Goal: Task Accomplishment & Management: Manage account settings

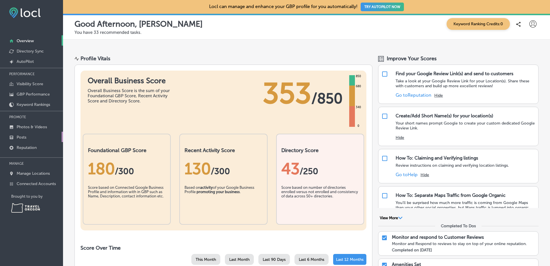
click at [58, 138] on link "Posts" at bounding box center [31, 137] width 63 height 10
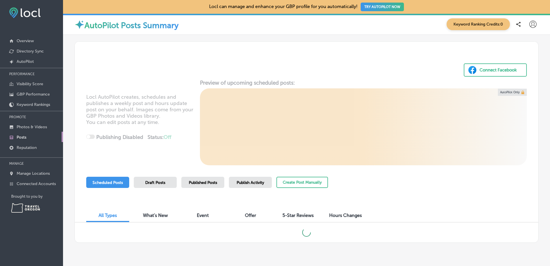
click at [215, 180] on span "Published Posts" at bounding box center [203, 182] width 28 height 5
click at [534, 182] on div "Connect Facebook Locl AutoPilot creates, schedules and publishes a weekly post …" at bounding box center [307, 141] width 464 height 201
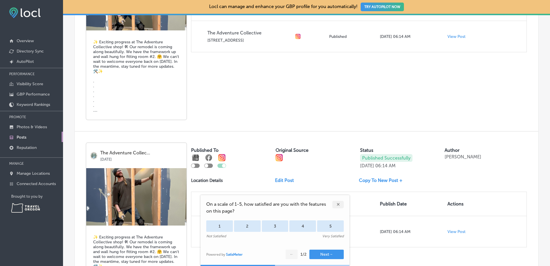
scroll to position [577, 0]
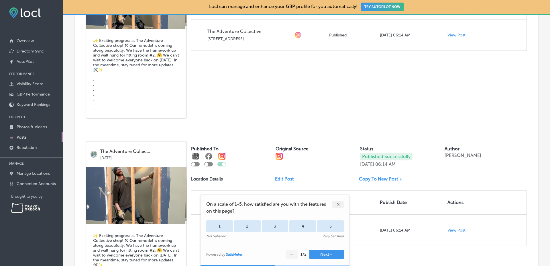
click at [340, 201] on div "✕" at bounding box center [337, 204] width 11 height 7
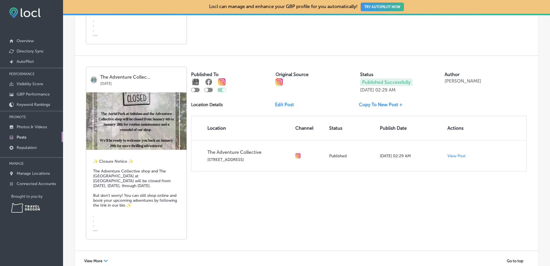
scroll to position [1090, 0]
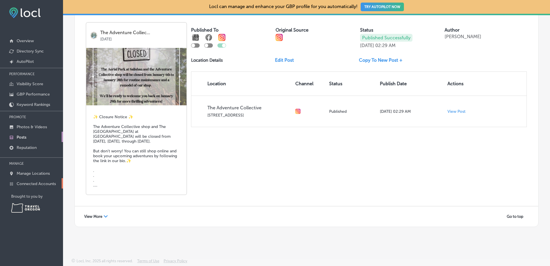
click at [48, 181] on p "Connected Accounts" at bounding box center [36, 183] width 39 height 5
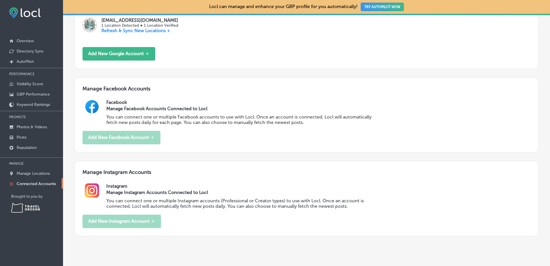
scroll to position [212, 0]
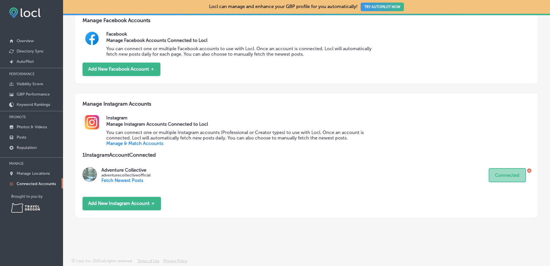
click at [141, 144] on link "Manage & Match Accounts" at bounding box center [134, 142] width 57 height 5
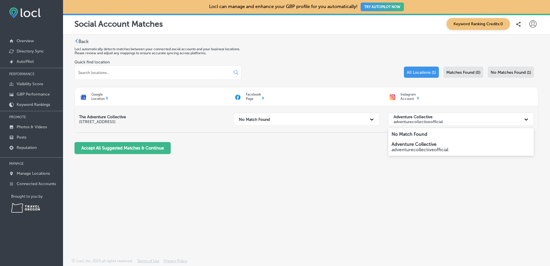
click at [413, 117] on strong "Adventure Collective" at bounding box center [413, 116] width 39 height 5
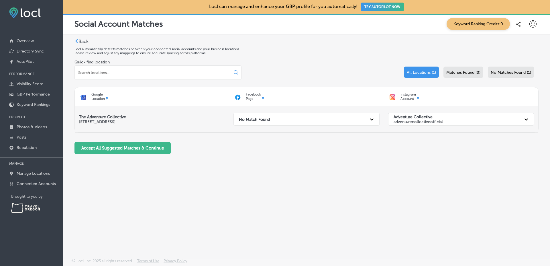
click at [413, 117] on strong "Adventure Collective" at bounding box center [413, 116] width 39 height 5
click at [124, 122] on p "7755 N Highway 101 # A6 Gleneden Beach, OR 97388-2011, US" at bounding box center [152, 121] width 146 height 5
click at [328, 67] on div "Quick find location All Locations (1) Matches Found (0) No Matches Found (1)" at bounding box center [307, 73] width 464 height 27
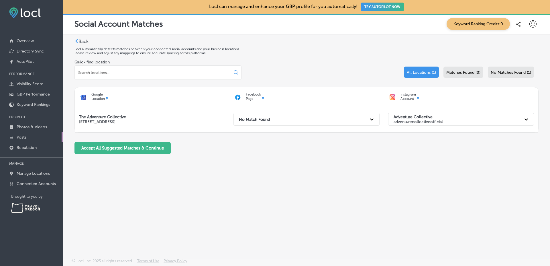
click at [48, 136] on link "Posts" at bounding box center [31, 137] width 63 height 10
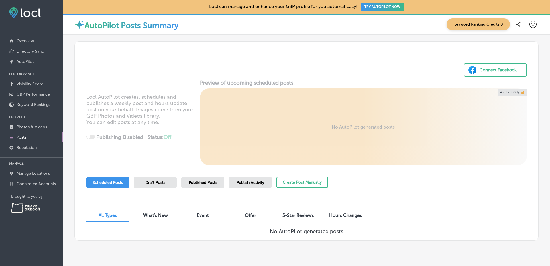
click at [174, 180] on div "Draft Posts" at bounding box center [155, 182] width 43 height 11
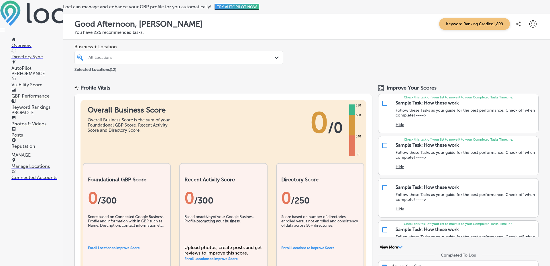
click at [50, 180] on p "Connected Accounts" at bounding box center [37, 177] width 52 height 5
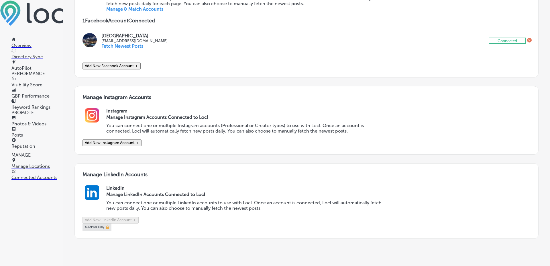
scroll to position [383, 0]
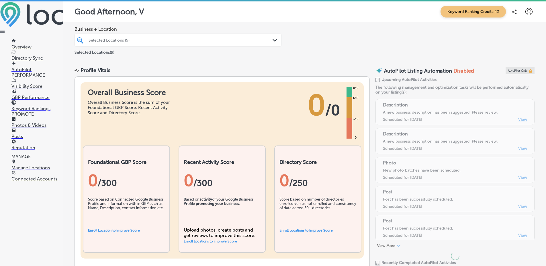
click at [46, 139] on link "Posts" at bounding box center [37, 133] width 52 height 11
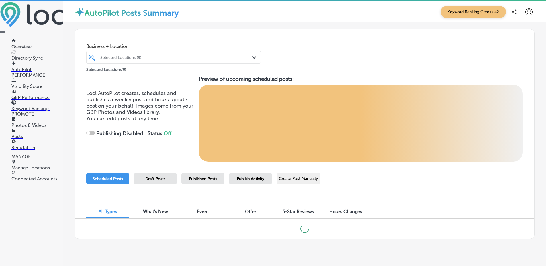
click at [209, 182] on div "Published Posts" at bounding box center [202, 178] width 43 height 11
checkbox input "true"
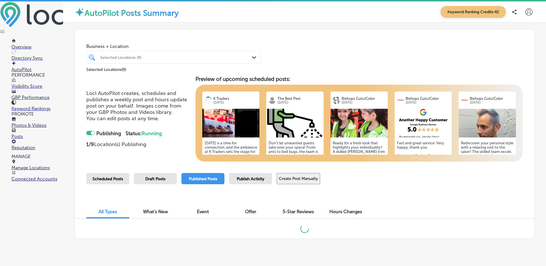
click at [49, 181] on p "Connected Accounts" at bounding box center [37, 178] width 52 height 5
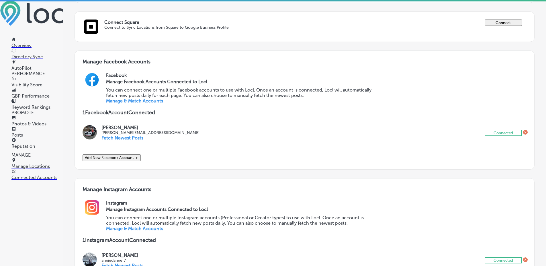
scroll to position [328, 0]
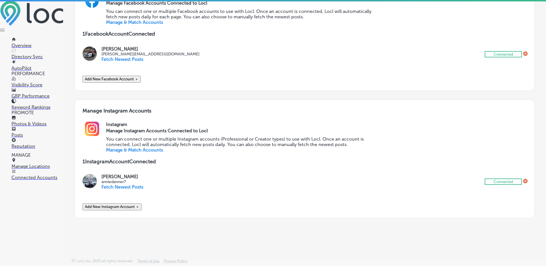
click at [146, 147] on link "Manage & Match Accounts" at bounding box center [134, 149] width 57 height 5
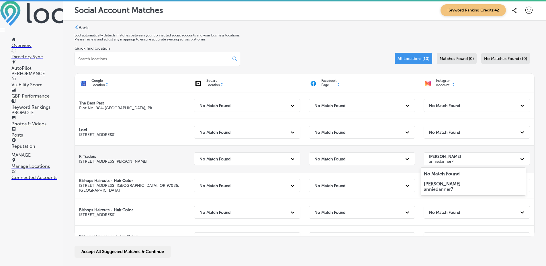
click at [439, 153] on div "Annie Danner anniedanner7" at bounding box center [471, 159] width 91 height 12
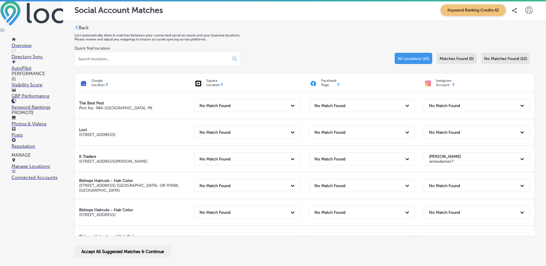
click at [85, 28] on label "Back" at bounding box center [84, 27] width 10 height 5
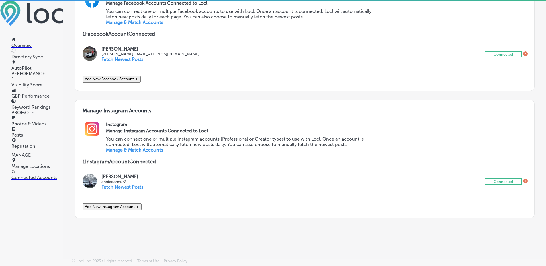
scroll to position [328, 0]
click at [207, 128] on h3 "Manage Instagram Accounts Connected to Locl" at bounding box center [242, 130] width 273 height 5
click at [137, 203] on button "Add New Instagram Account ＋" at bounding box center [112, 206] width 59 height 7
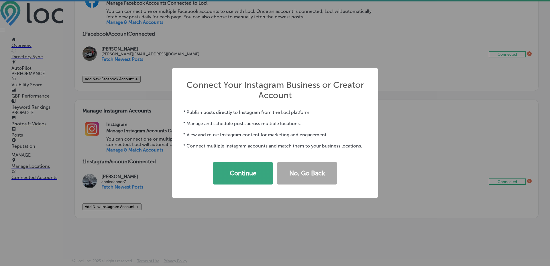
drag, startPoint x: 245, startPoint y: 185, endPoint x: 252, endPoint y: 175, distance: 12.0
click at [252, 175] on div "Continue No, Go Back" at bounding box center [274, 173] width 183 height 26
click at [252, 175] on button "Continue" at bounding box center [243, 173] width 60 height 22
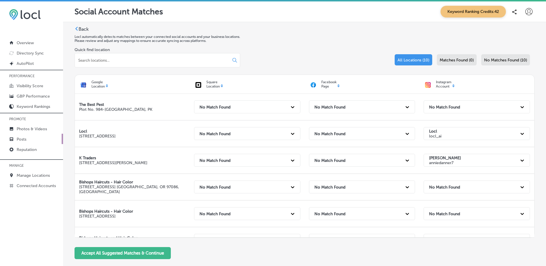
click at [40, 135] on link "Posts" at bounding box center [31, 139] width 63 height 10
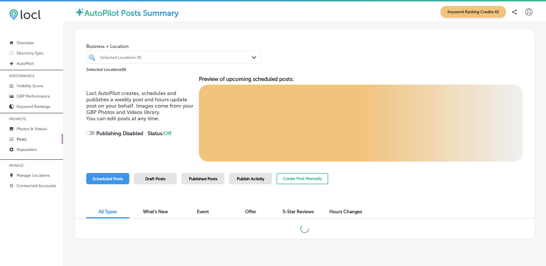
checkbox input "true"
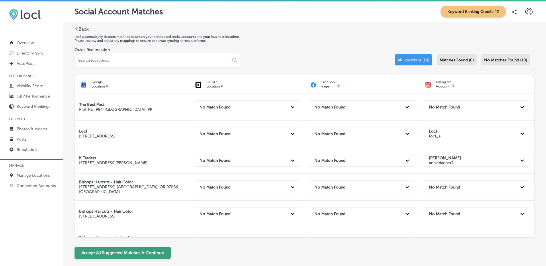
click at [144, 250] on button "Accept All Suggested Matches & Continue" at bounding box center [123, 252] width 96 height 12
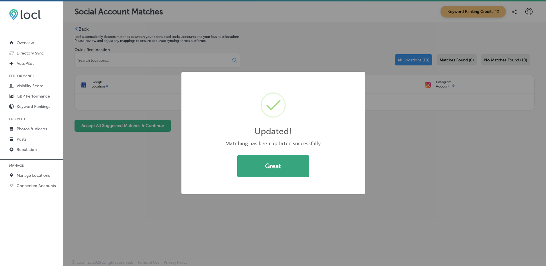
click at [267, 168] on button "Great" at bounding box center [273, 166] width 72 height 22
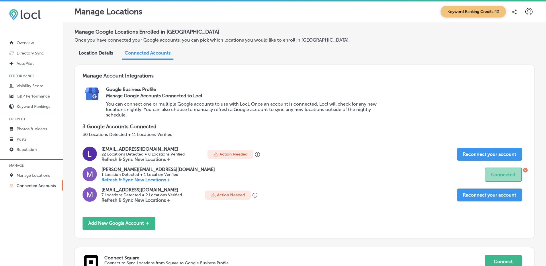
scroll to position [348, 0]
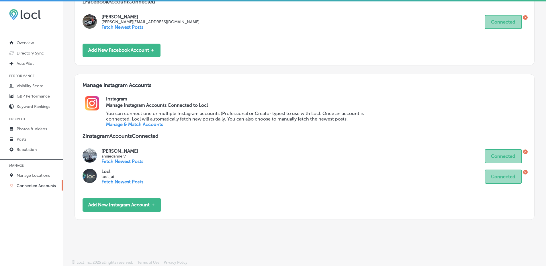
click at [139, 122] on link "Manage & Match Accounts" at bounding box center [134, 124] width 57 height 5
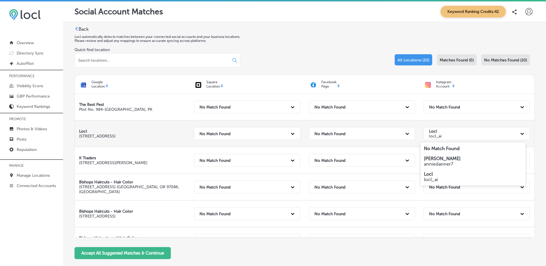
click at [442, 132] on div "Locl locl_ai" at bounding box center [471, 134] width 91 height 12
click at [435, 149] on strong "No Match Found" at bounding box center [442, 148] width 36 height 5
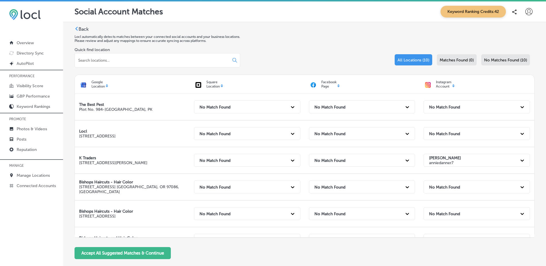
click at [435, 149] on div "Annie Danner anniedanner7" at bounding box center [476, 160] width 115 height 26
click at [134, 249] on button "Accept All Suggested Matches & Continue" at bounding box center [123, 252] width 96 height 12
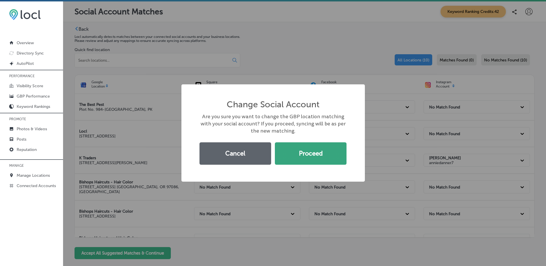
click at [293, 153] on button "Proceed" at bounding box center [311, 153] width 72 height 22
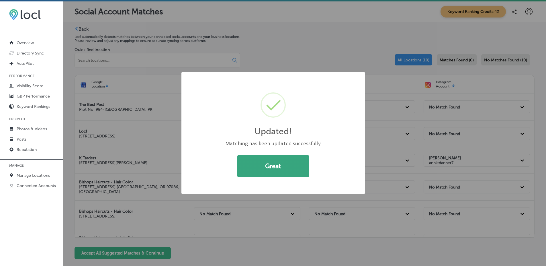
click at [294, 167] on button "Great" at bounding box center [273, 166] width 72 height 22
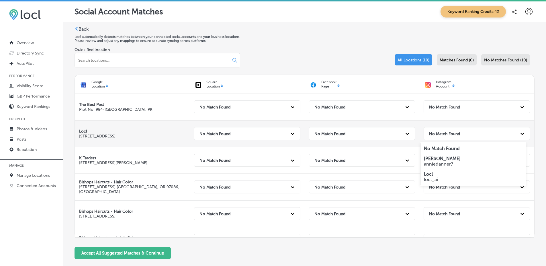
click at [471, 134] on div "No Match Found" at bounding box center [471, 134] width 91 height 12
click at [437, 178] on p "locl_ai" at bounding box center [473, 179] width 98 height 5
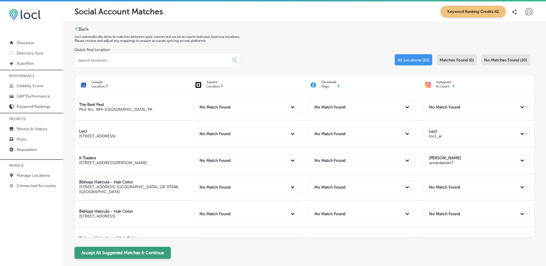
click at [126, 250] on button "Accept All Suggested Matches & Continue" at bounding box center [123, 252] width 96 height 12
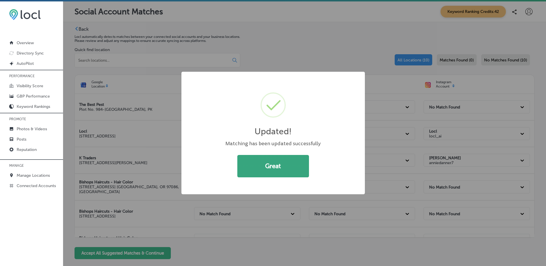
click at [264, 173] on button "Great" at bounding box center [273, 166] width 72 height 22
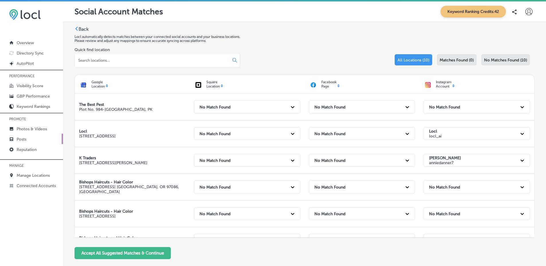
click at [49, 135] on link "Posts" at bounding box center [31, 139] width 63 height 10
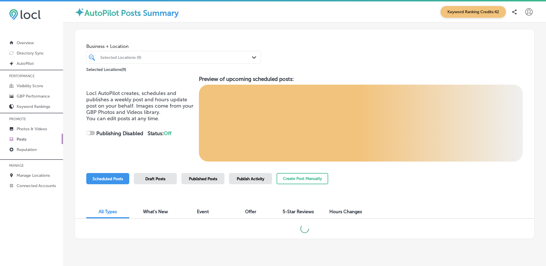
click at [200, 178] on span "Published Posts" at bounding box center [203, 178] width 28 height 5
checkbox input "true"
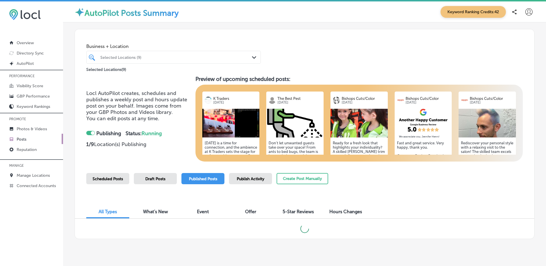
click at [409, 171] on div "Business + Location Selected Locations (9) Path Created with Sketch. Selected L…" at bounding box center [305, 134] width 460 height 210
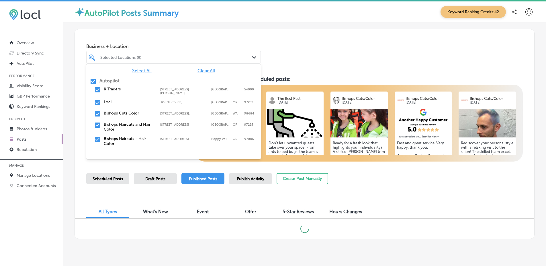
click at [189, 59] on div "Selected Locations (9)" at bounding box center [176, 57] width 152 height 5
click at [201, 70] on span "Clear All" at bounding box center [205, 70] width 17 height 5
click at [110, 99] on label "Locl" at bounding box center [129, 101] width 51 height 5
type input "lo"
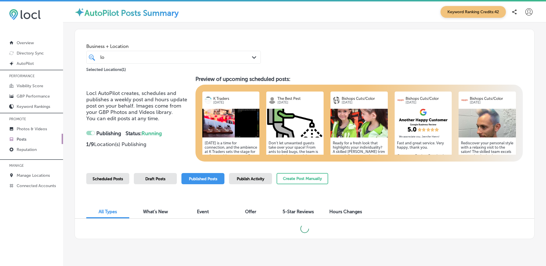
click at [328, 66] on div "Business + Location lo lo Path Created with Sketch. Selected Locations ( 1 )" at bounding box center [304, 51] width 459 height 44
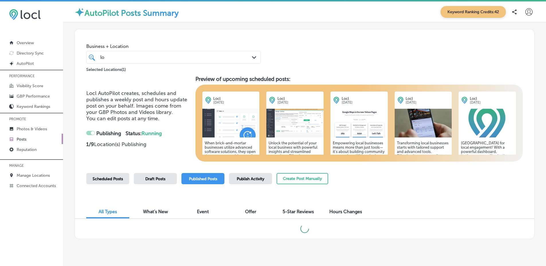
checkbox input "false"
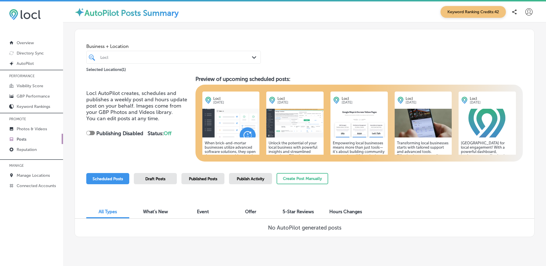
click at [302, 56] on div "Business + Location Locl Path Created with Sketch. Selected Locations ( 1 )" at bounding box center [304, 51] width 459 height 44
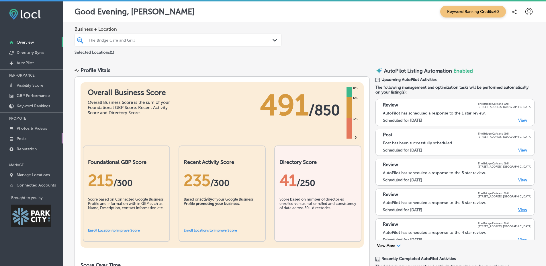
click at [45, 136] on link "Posts" at bounding box center [31, 138] width 63 height 10
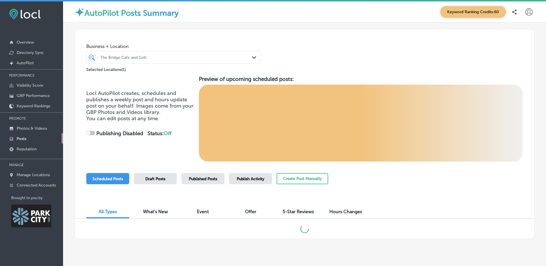
click at [263, 181] on div "Publish Activity" at bounding box center [250, 178] width 43 height 11
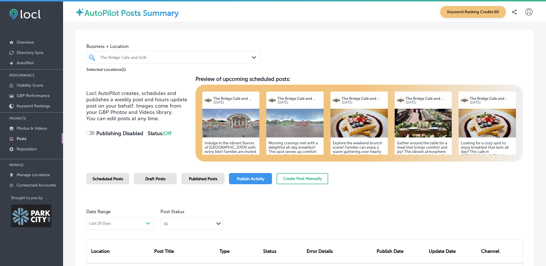
checkbox input "true"
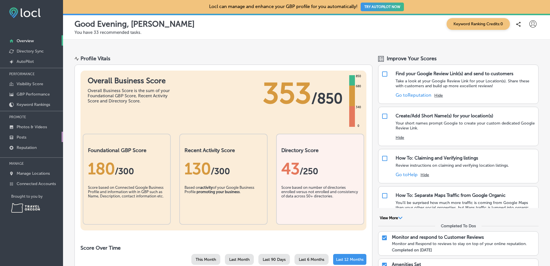
click at [52, 139] on link "Posts" at bounding box center [31, 137] width 63 height 10
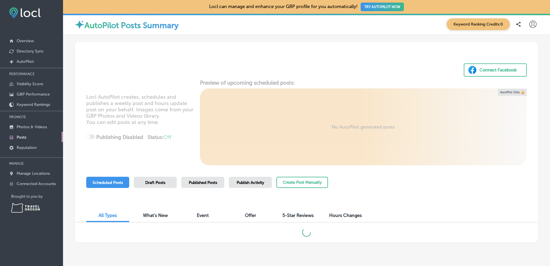
click at [263, 181] on span "Publish Activity" at bounding box center [251, 182] width 28 height 5
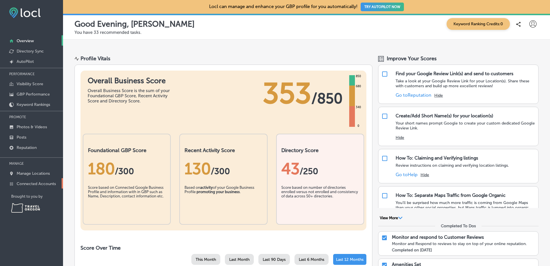
click at [48, 187] on link "Connected Accounts" at bounding box center [31, 183] width 63 height 10
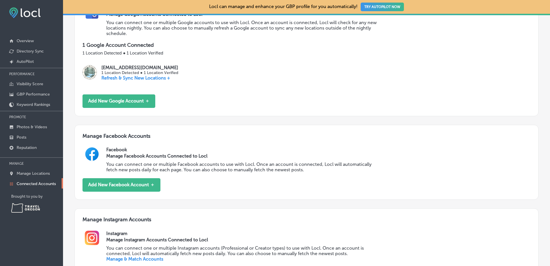
scroll to position [212, 0]
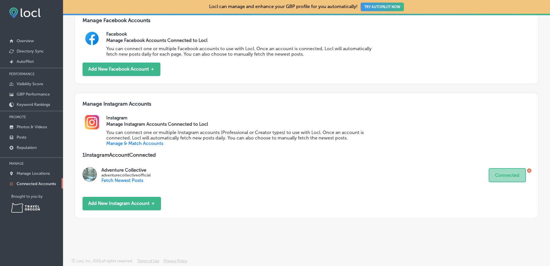
click at [145, 144] on link "Manage & Match Accounts" at bounding box center [134, 142] width 57 height 5
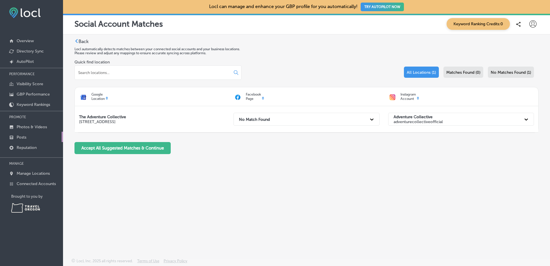
click at [40, 137] on link "Posts" at bounding box center [31, 137] width 63 height 10
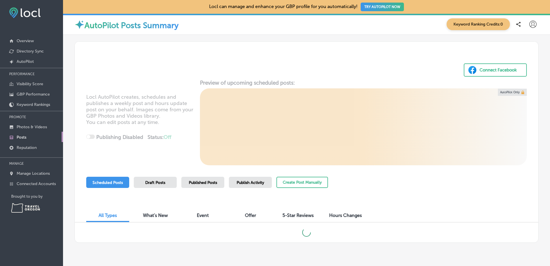
click at [198, 181] on span "Published Posts" at bounding box center [203, 182] width 28 height 5
click at [539, 164] on div "Connect Facebook Locl AutoPilot creates, schedules and publishes a weekly post …" at bounding box center [306, 141] width 487 height 212
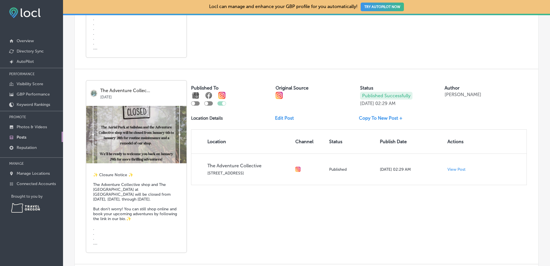
scroll to position [698, 0]
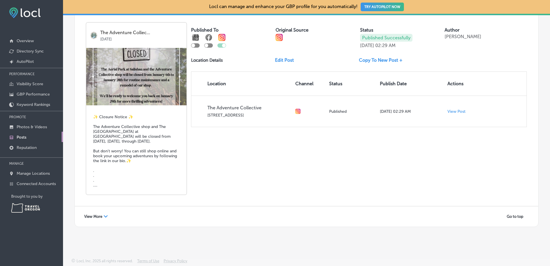
click at [103, 212] on div "View More Path Created with Sketch." at bounding box center [96, 216] width 31 height 9
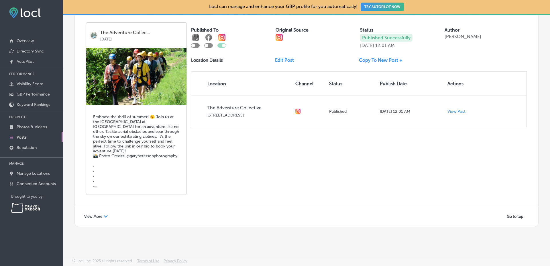
scroll to position [0, 0]
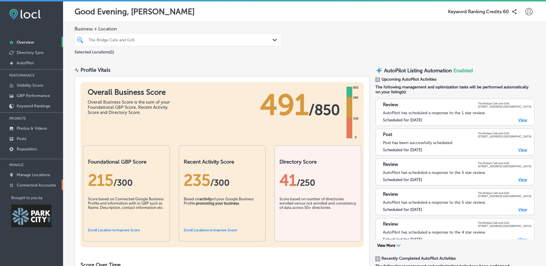
click at [48, 187] on p "Connected Accounts" at bounding box center [36, 185] width 39 height 5
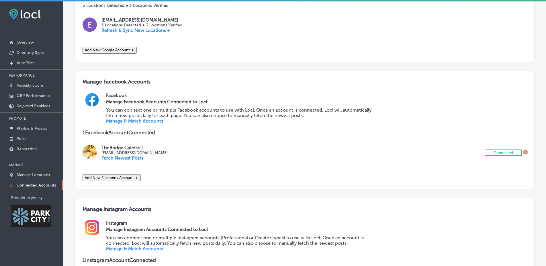
scroll to position [248, 0]
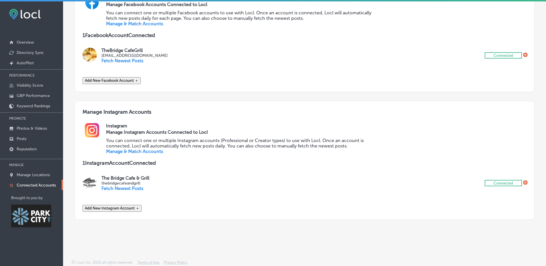
click at [133, 148] on link "Manage & Match Accounts" at bounding box center [134, 150] width 57 height 5
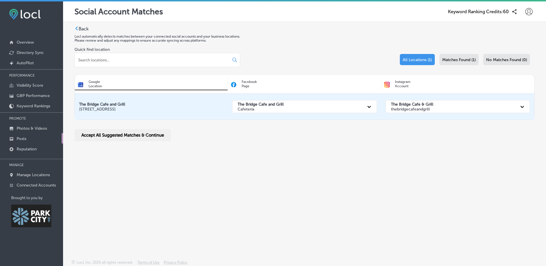
click at [51, 136] on link "Posts" at bounding box center [31, 138] width 63 height 10
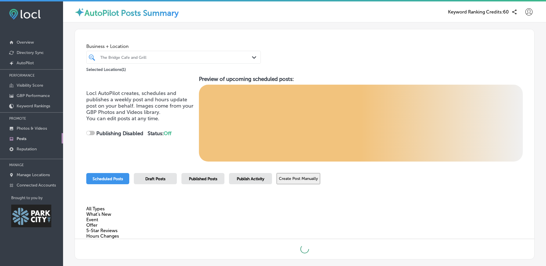
click at [189, 175] on div "Published Posts" at bounding box center [202, 178] width 43 height 11
checkbox input "true"
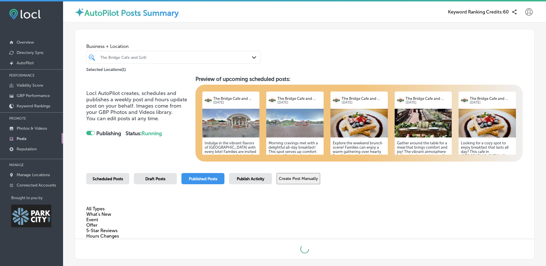
click at [531, 141] on div "Business + Location The Bridge Cafe and Grill Path Created with Sketch. Selecte…" at bounding box center [304, 142] width 483 height 241
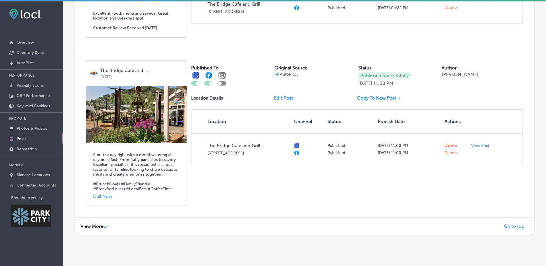
scroll to position [1, 0]
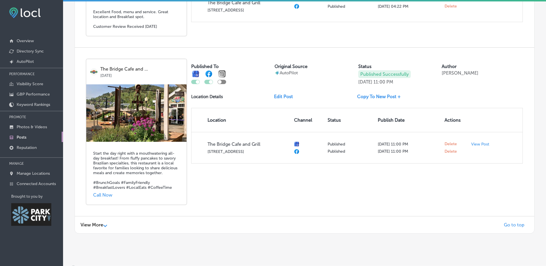
click at [87, 216] on div "View More Path Created with Sketch. Go to top" at bounding box center [304, 224] width 459 height 17
click at [88, 222] on span "View More" at bounding box center [92, 224] width 23 height 5
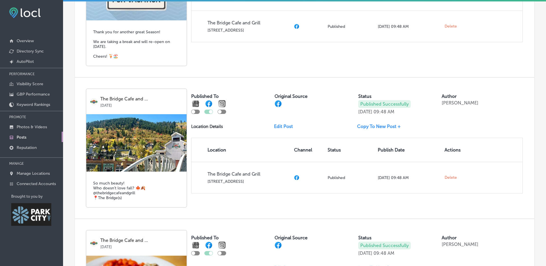
scroll to position [1761, 0]
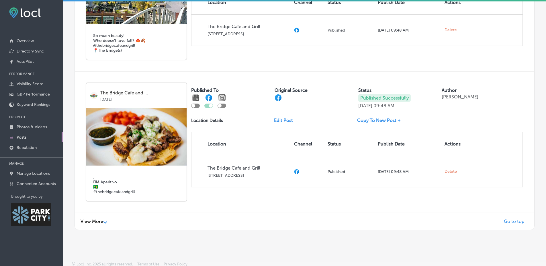
click at [88, 218] on span "View More" at bounding box center [92, 220] width 23 height 5
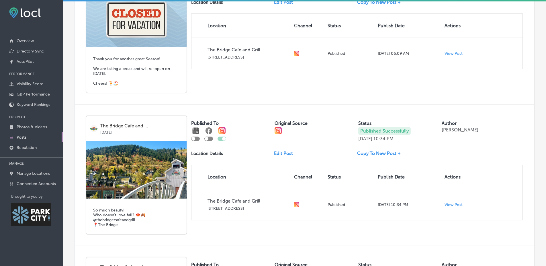
scroll to position [2181, 0]
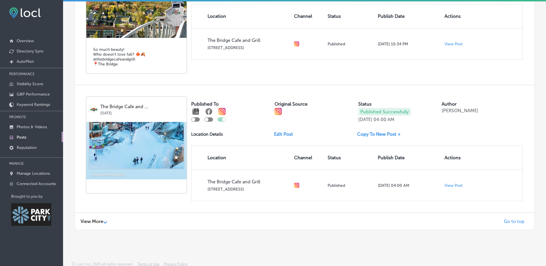
click at [88, 218] on span "View More" at bounding box center [92, 220] width 23 height 5
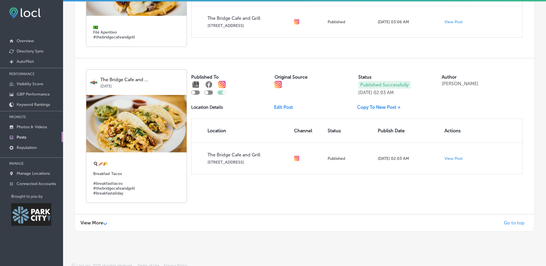
scroll to position [2473, 0]
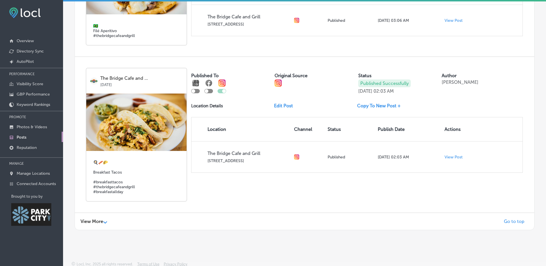
click at [88, 218] on span "View More" at bounding box center [92, 220] width 23 height 5
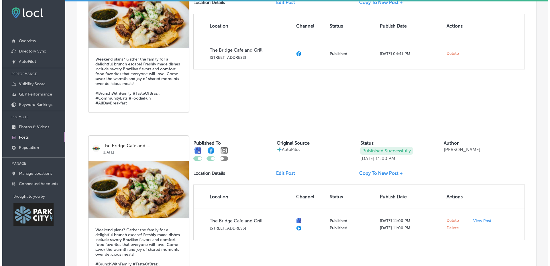
scroll to position [0, 0]
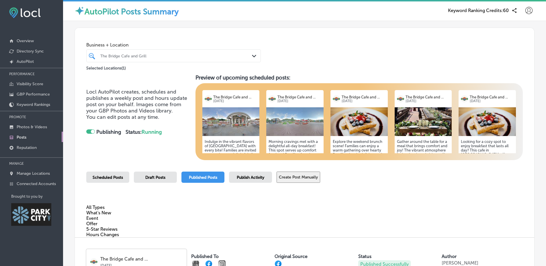
click at [520, 19] on div "AutoPilot Posts Summary Keyword Ranking Credits: 60" at bounding box center [304, 10] width 483 height 21
click at [526, 10] on icon at bounding box center [528, 10] width 7 height 7
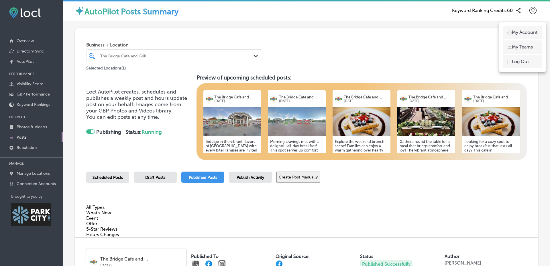
click at [529, 60] on p "Log Out" at bounding box center [520, 61] width 17 height 7
